Goal: Book appointment/travel/reservation

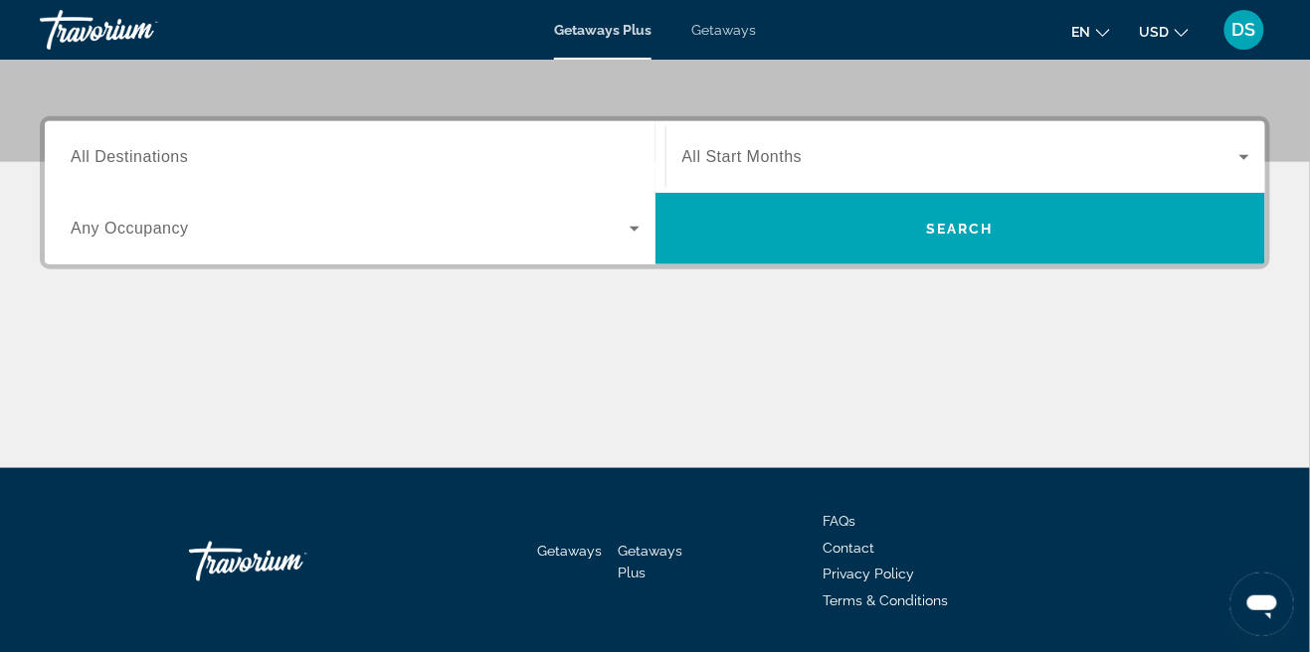
click at [438, 161] on input "Destination All Destinations" at bounding box center [355, 158] width 569 height 24
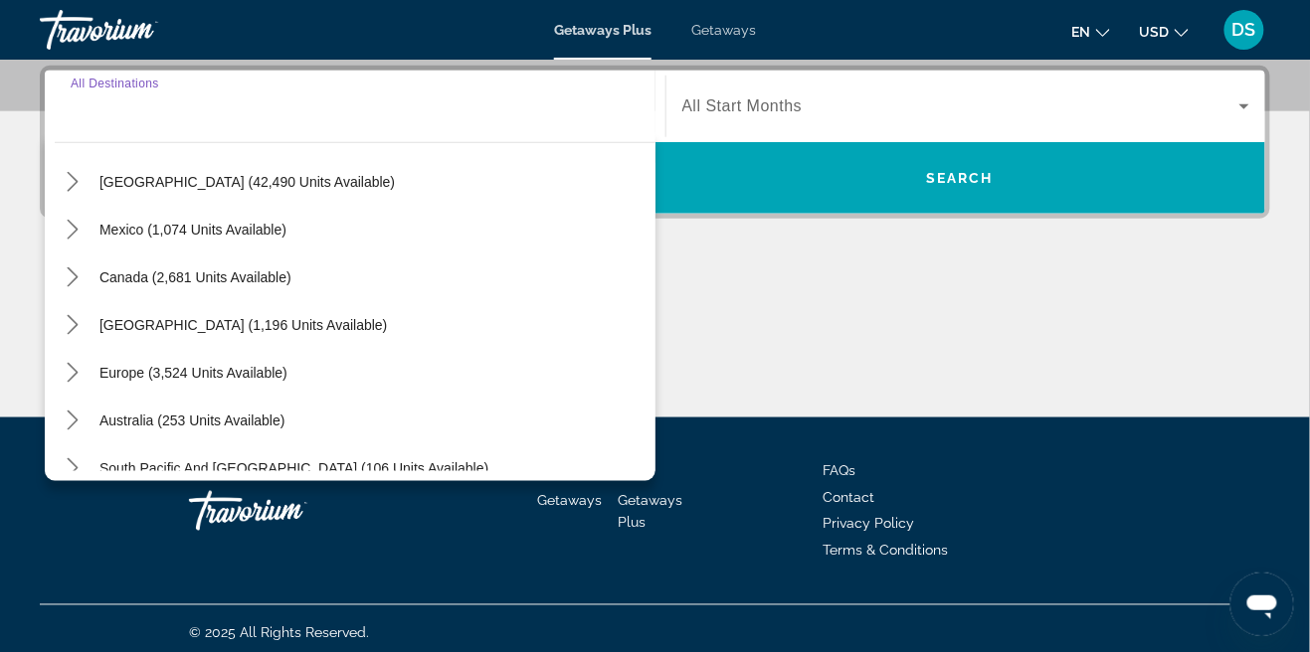
scroll to position [125, 0]
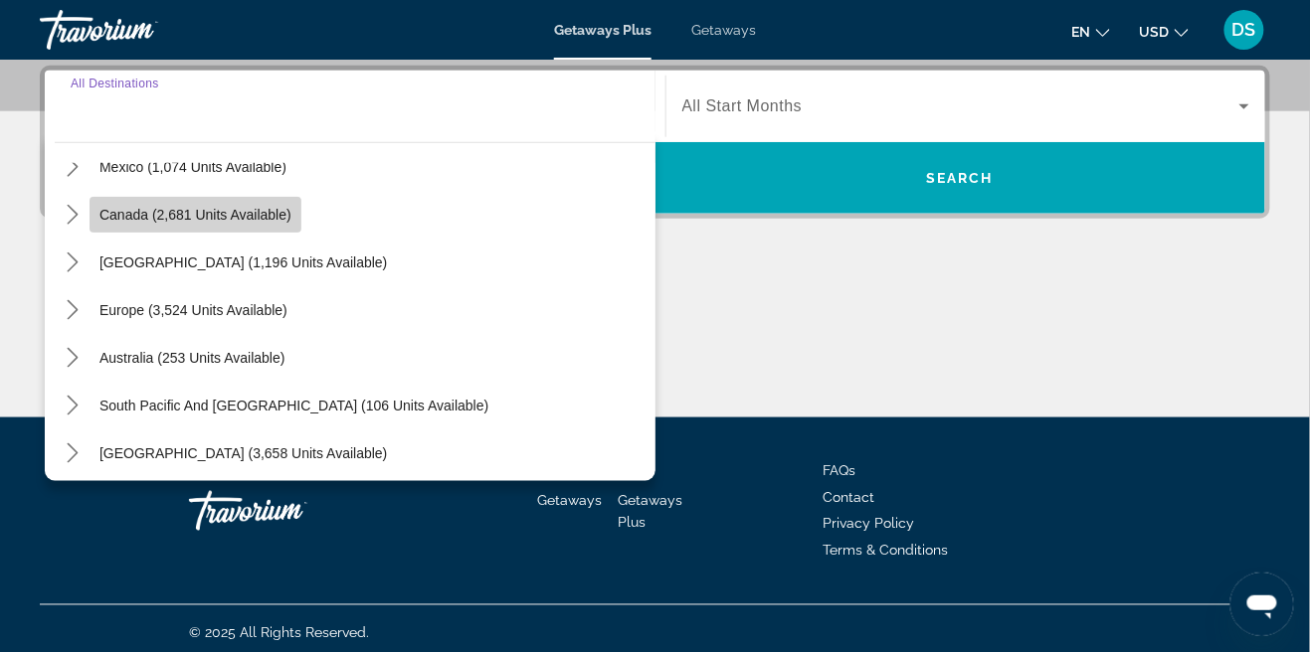
click at [231, 222] on span "Select destination: Canada (2,681 units available)" at bounding box center [196, 215] width 212 height 48
type input "**********"
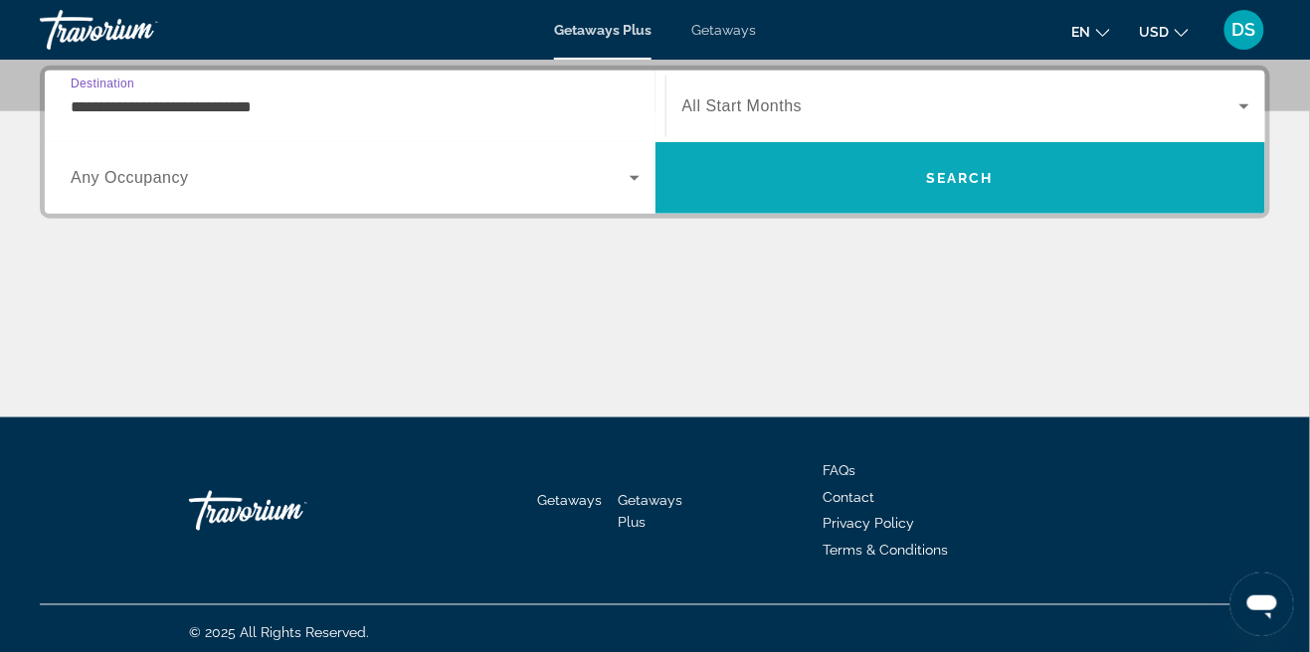
click at [983, 179] on span "Search" at bounding box center [960, 178] width 68 height 16
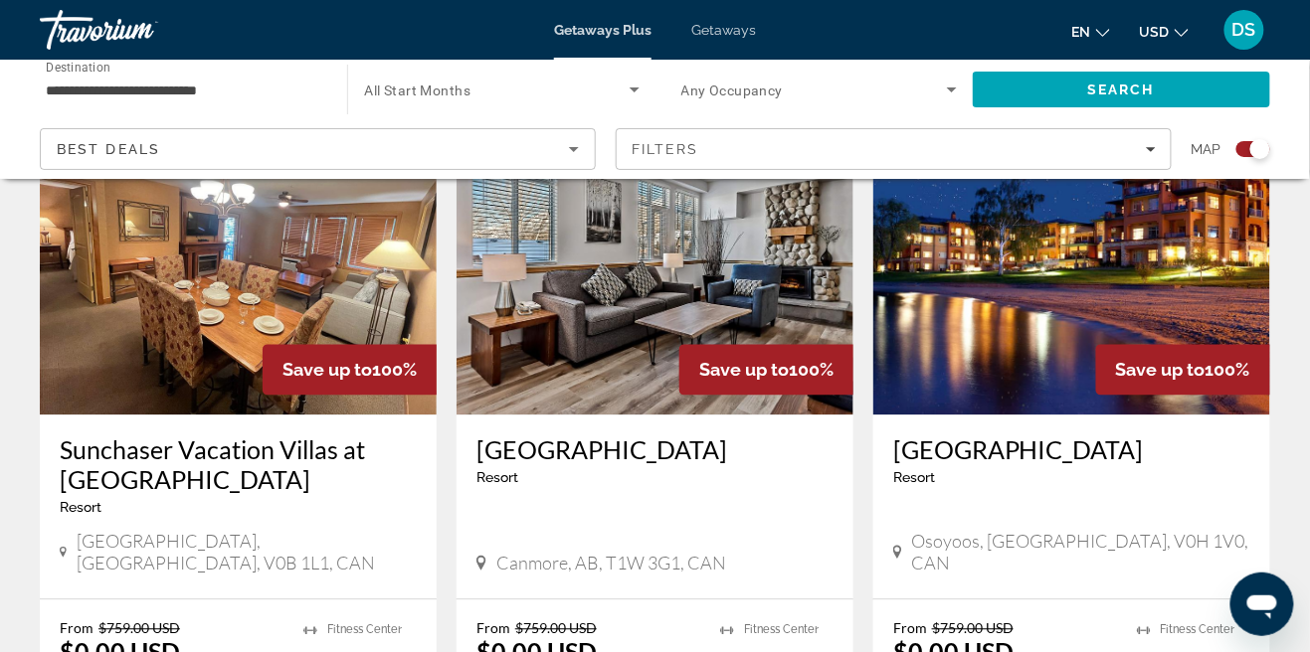
scroll to position [2910, 0]
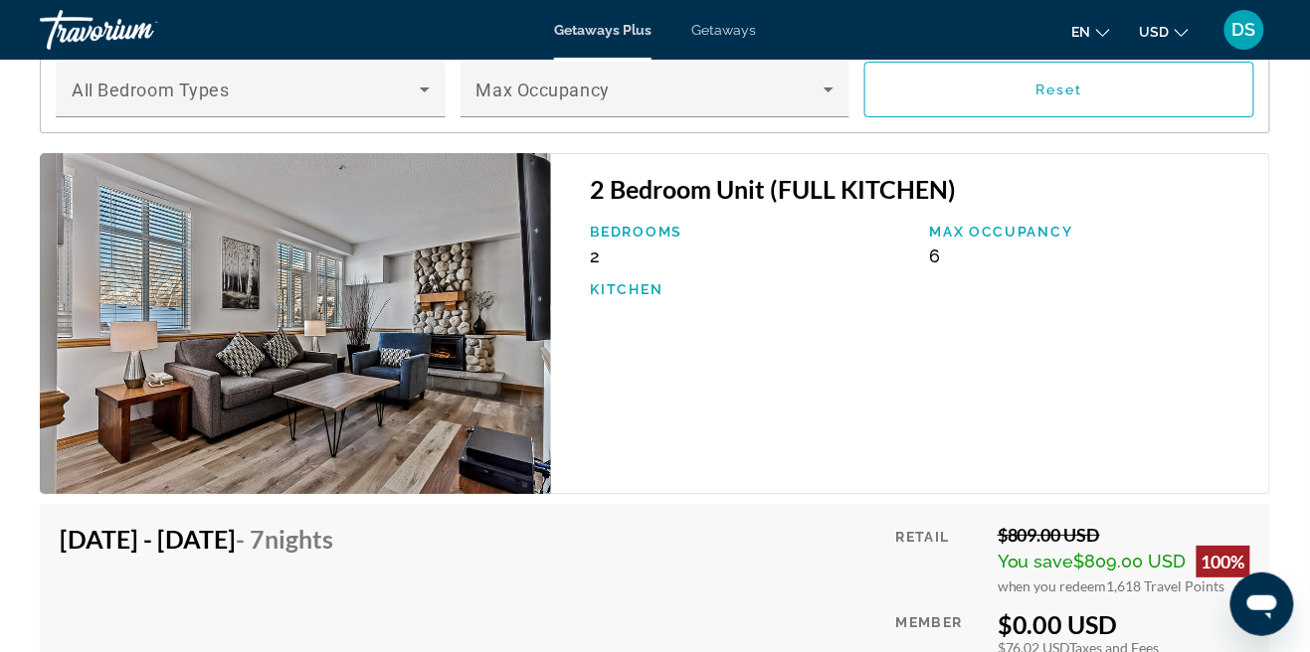
scroll to position [3764, 0]
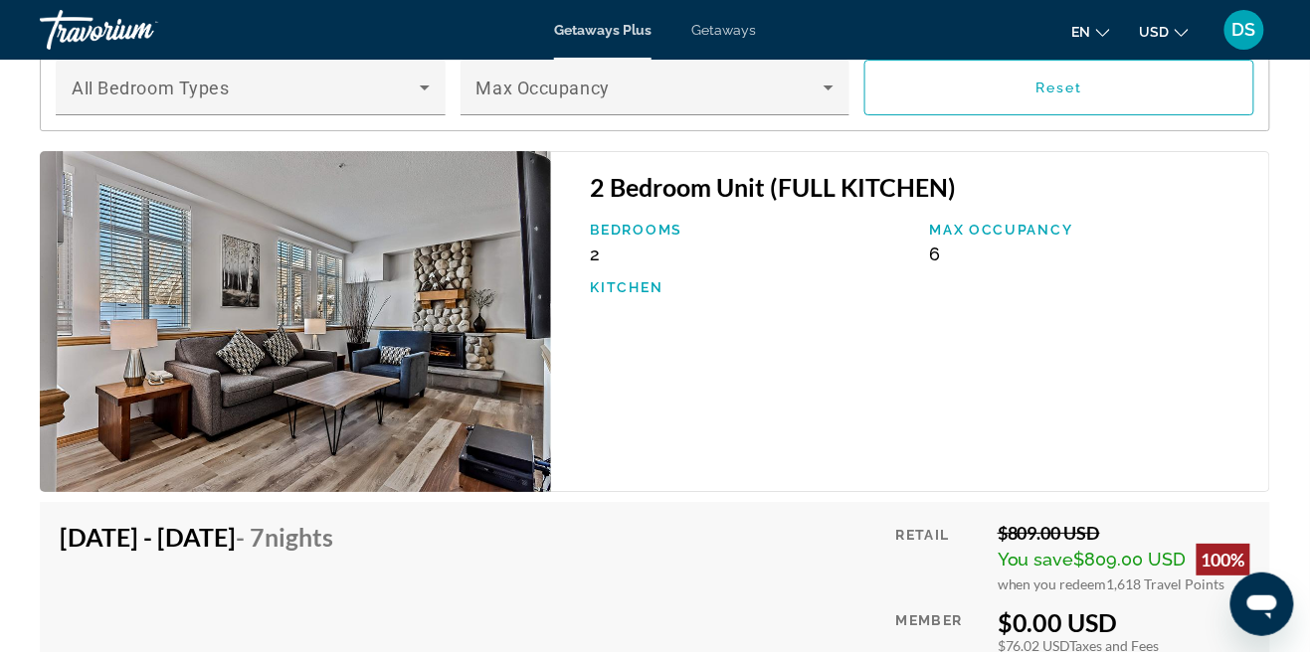
click at [1188, 456] on div "2 Bedroom Unit (FULL KITCHEN) Bedrooms 2 Max Occupancy 6 Kitchen" at bounding box center [910, 321] width 719 height 341
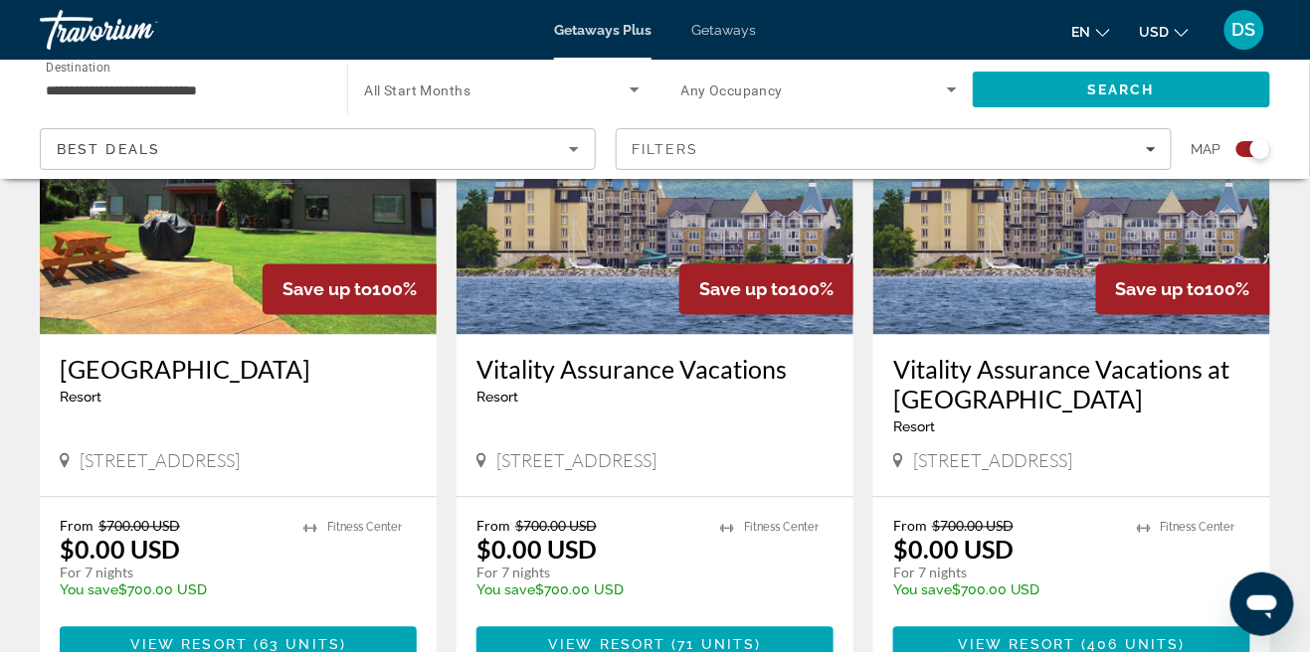
scroll to position [859, 0]
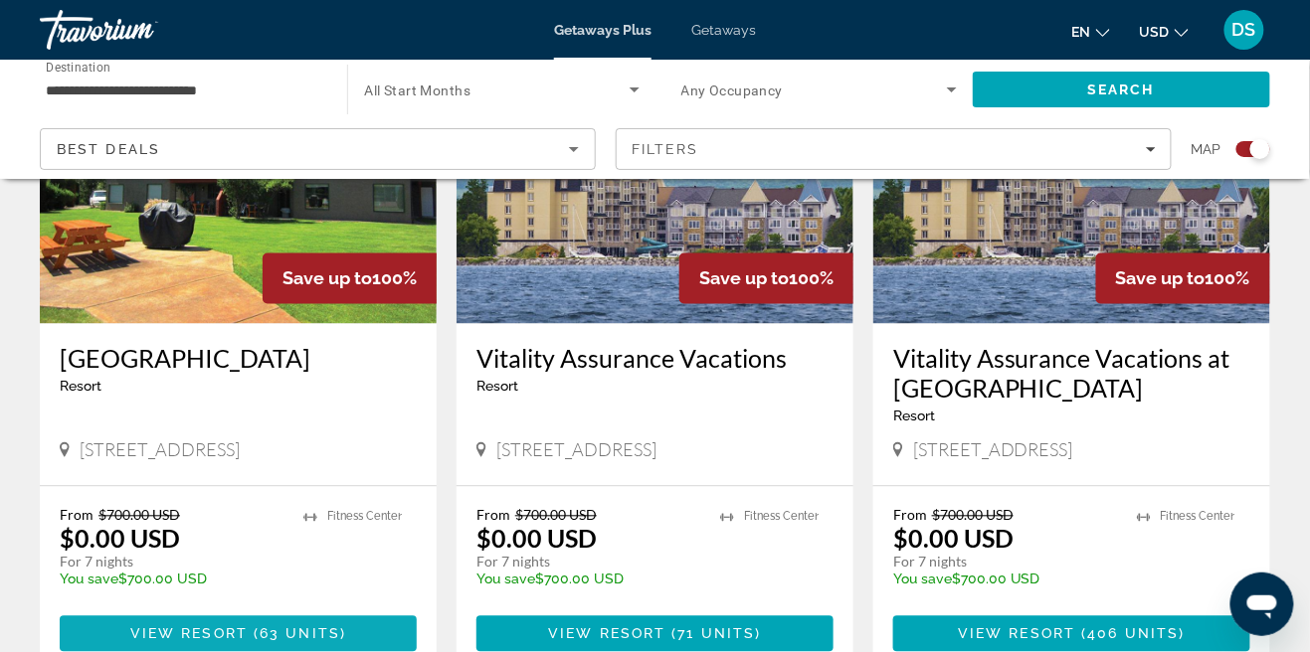
click at [278, 638] on span "63 units" at bounding box center [300, 635] width 81 height 16
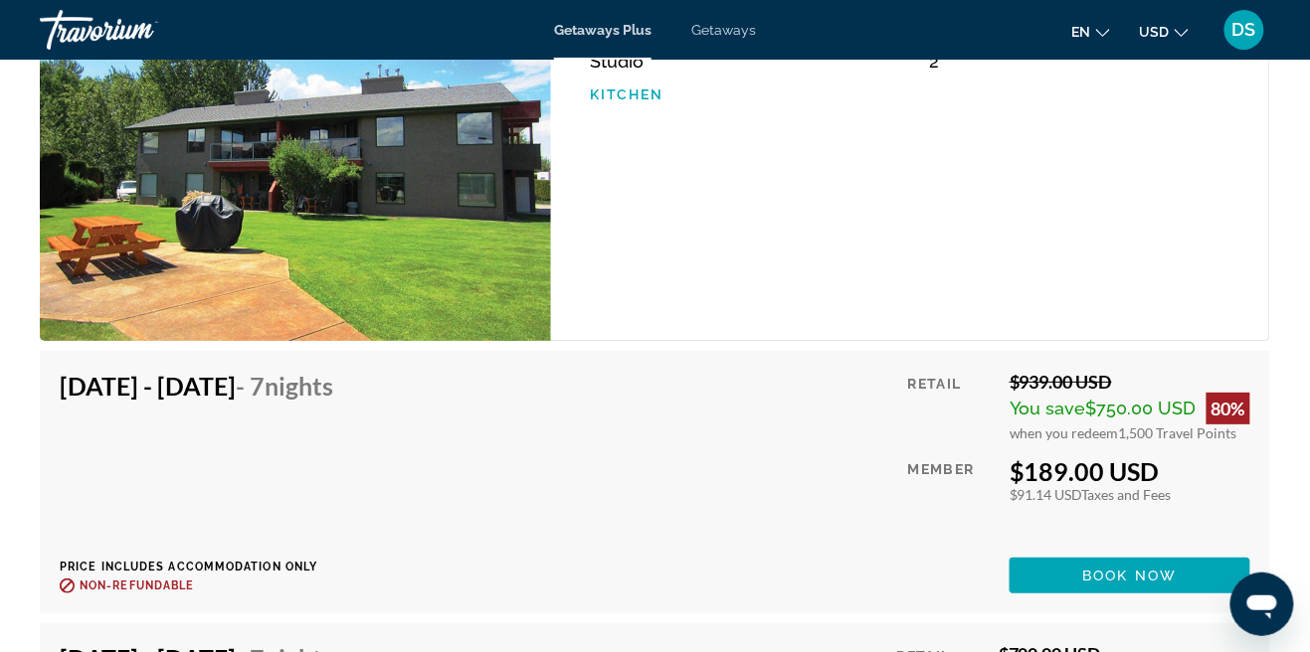
scroll to position [3964, 0]
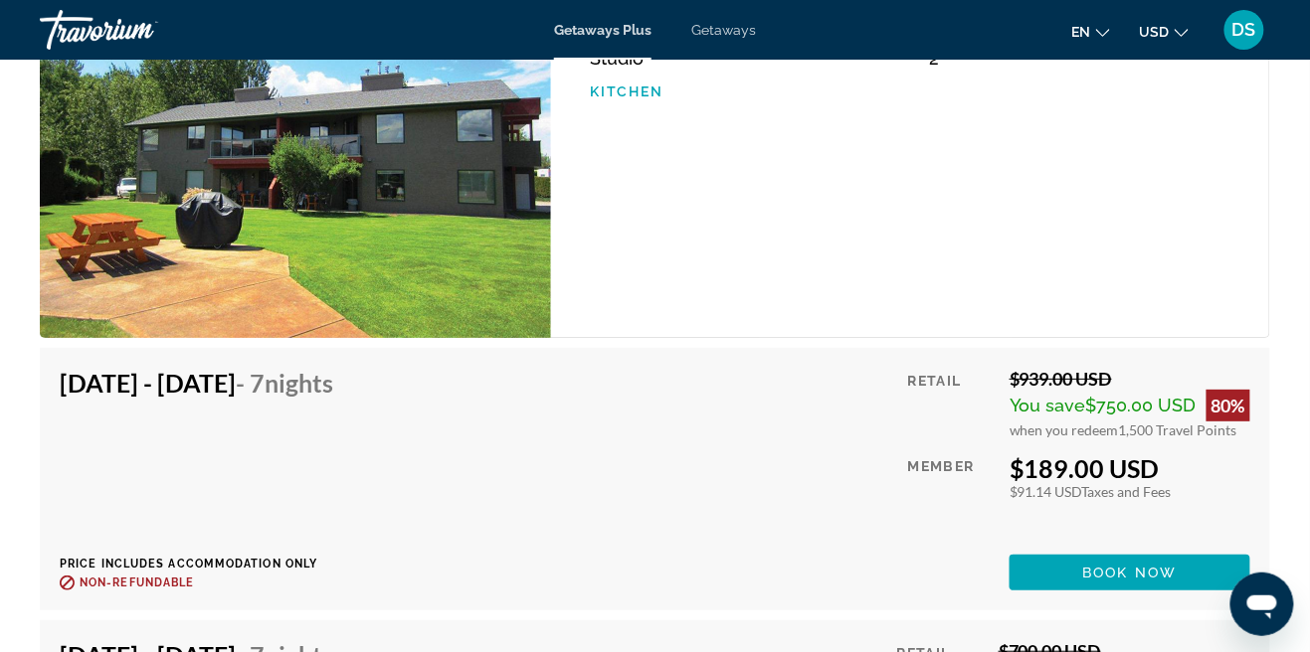
click at [1051, 454] on div "$189.00 USD" at bounding box center [1129, 469] width 241 height 30
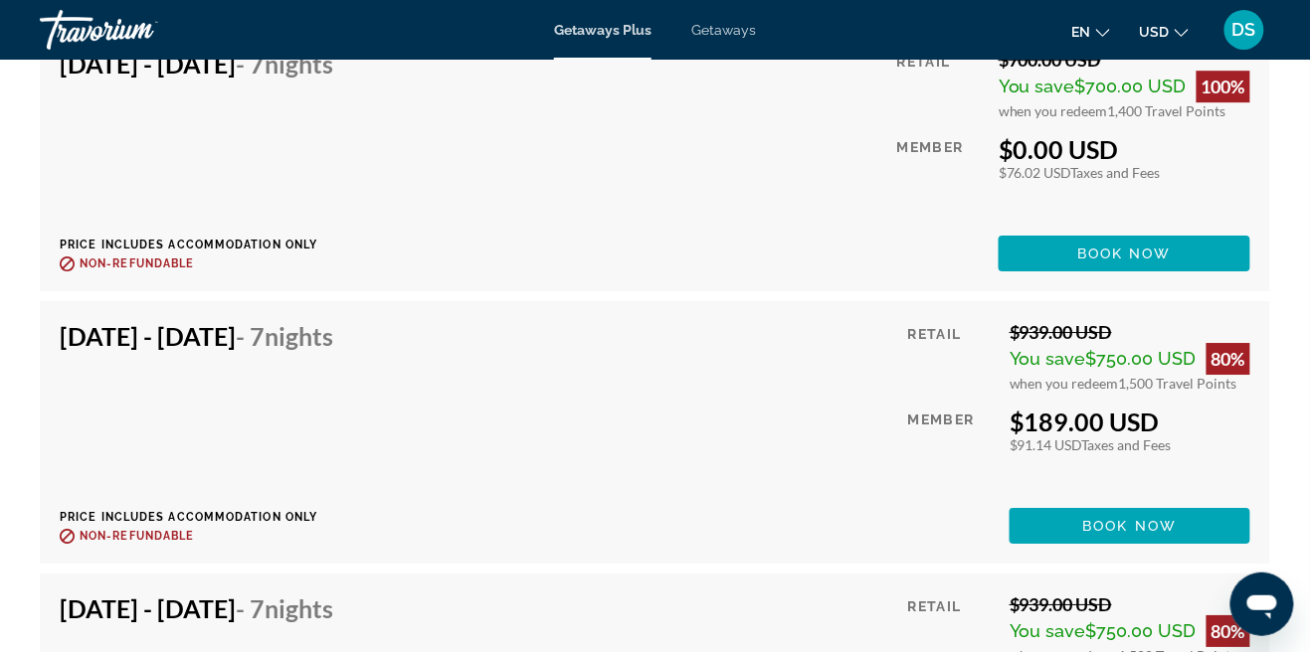
scroll to position [5668, 0]
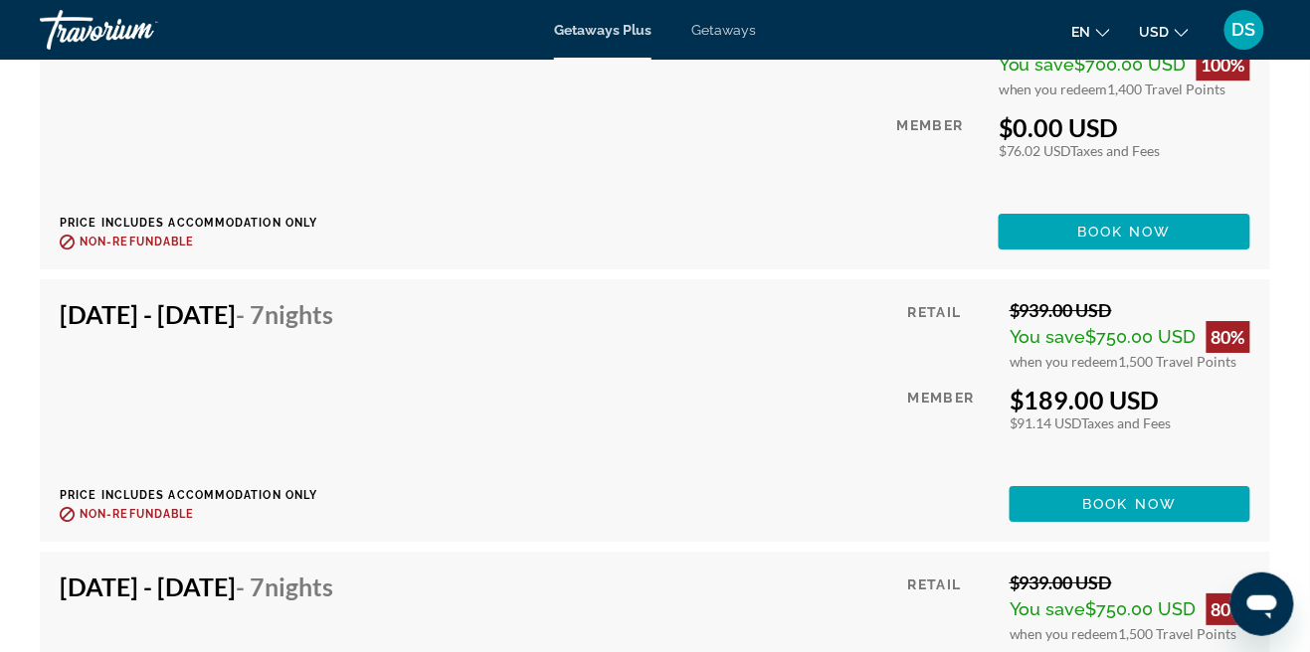
click at [876, 485] on div "[DATE] - [DATE] - 7 Nights Price includes accommodation only Refundable until :…" at bounding box center [655, 410] width 1190 height 223
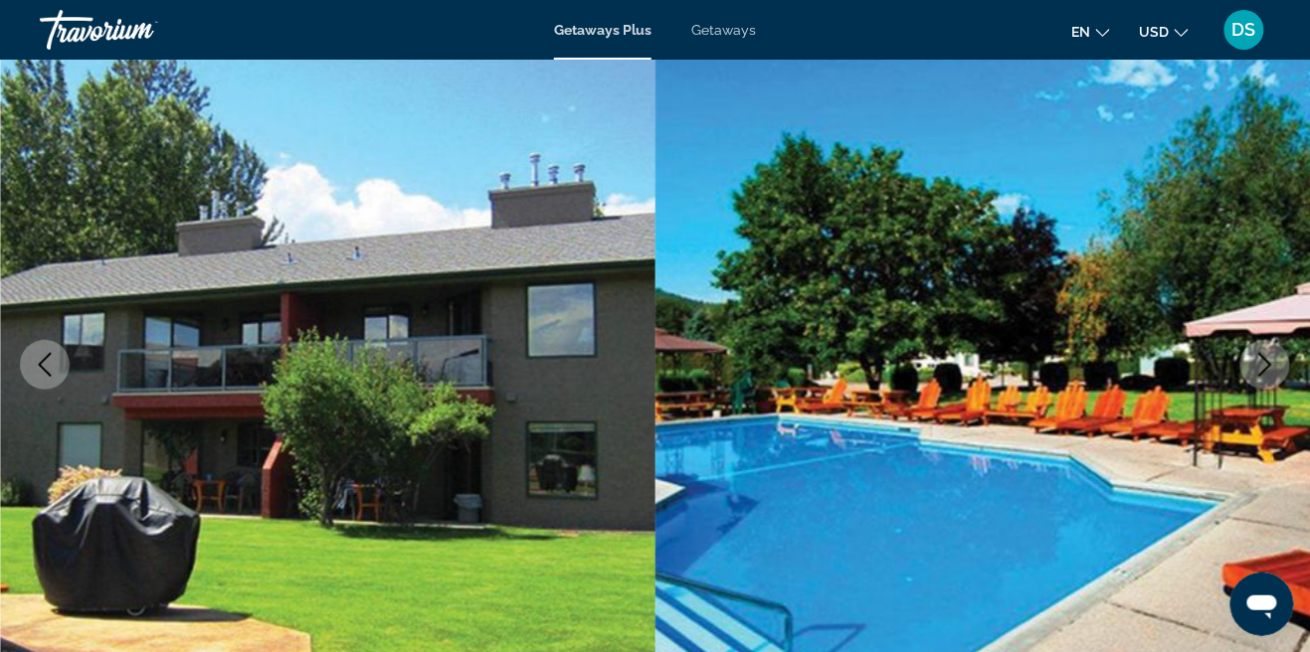
scroll to position [0, 0]
